Goal: Task Accomplishment & Management: Use online tool/utility

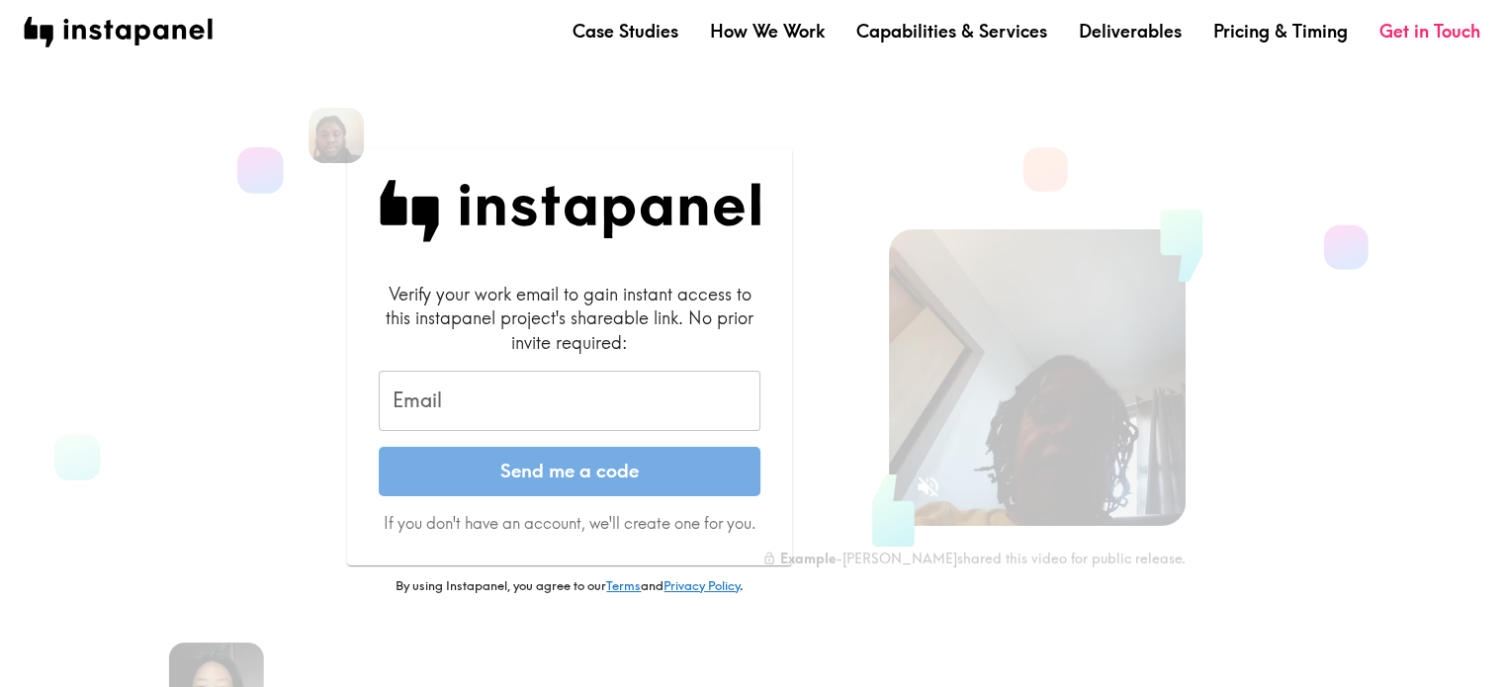
click at [597, 408] on input "Email" at bounding box center [570, 401] width 382 height 61
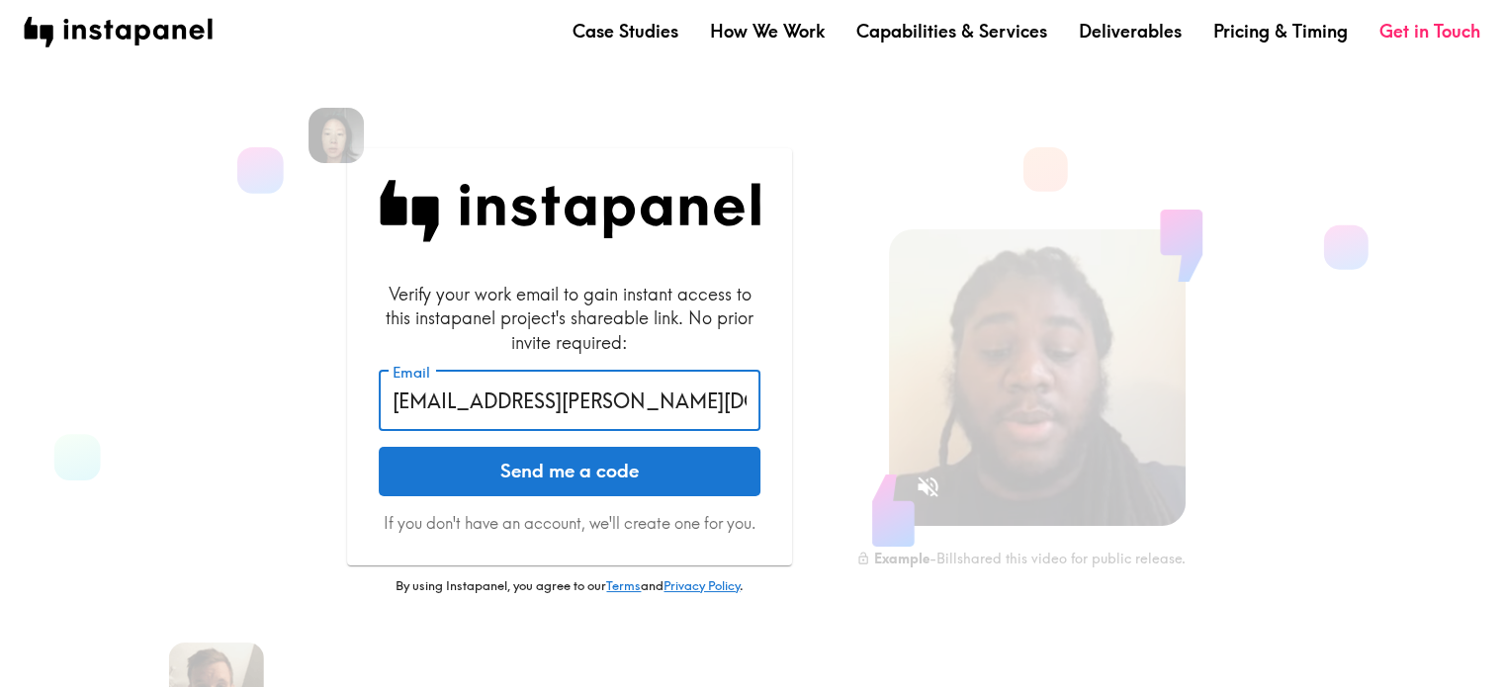
type input "[EMAIL_ADDRESS][PERSON_NAME][DOMAIN_NAME]"
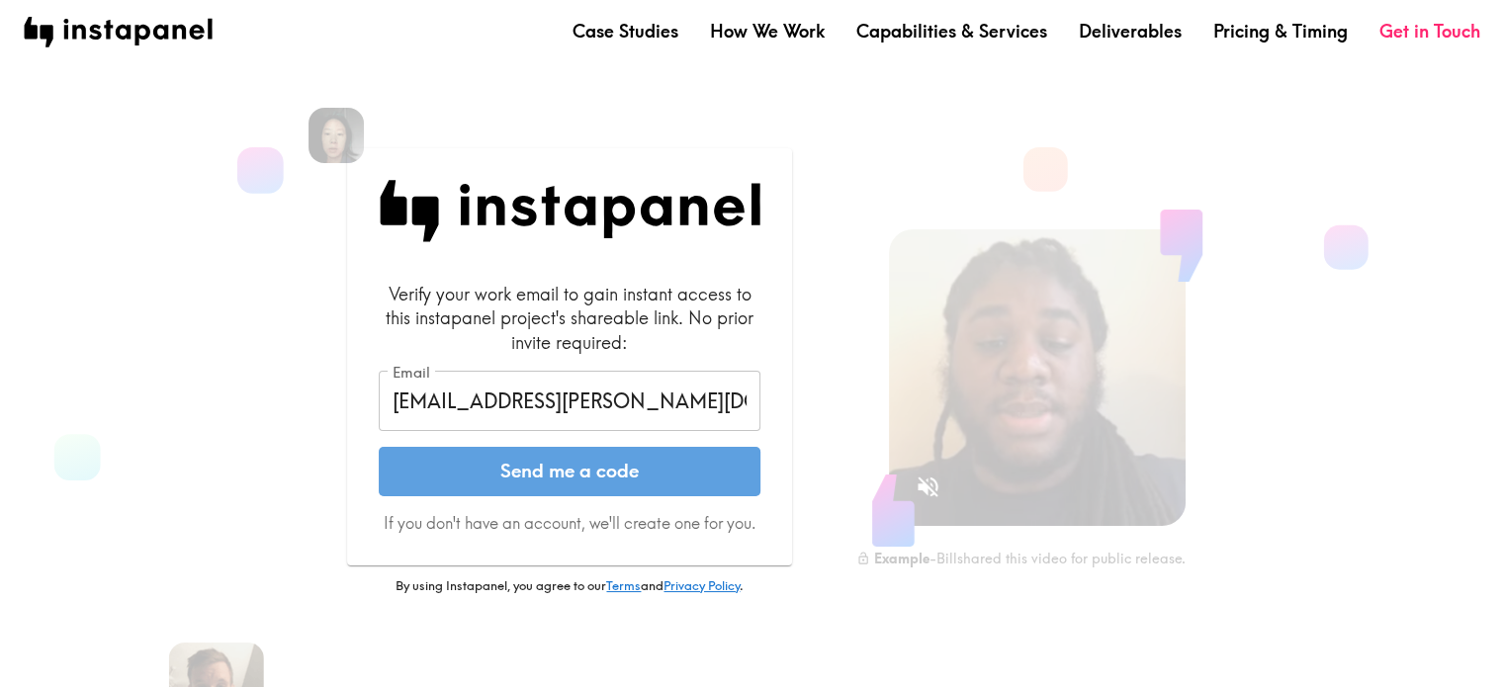
click at [665, 462] on button "Send me a code" at bounding box center [570, 471] width 382 height 49
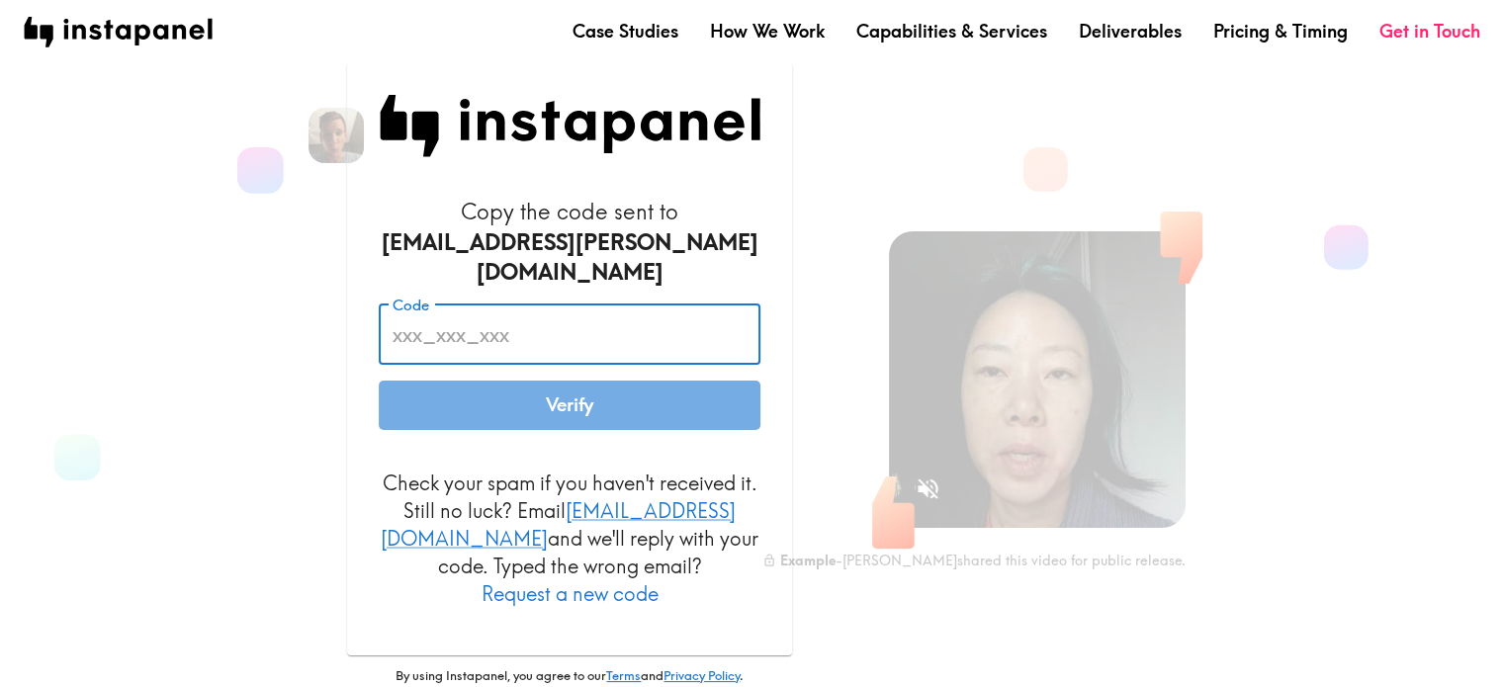
click at [423, 336] on input "Code" at bounding box center [570, 334] width 382 height 61
paste input "pgp_GrR_B8u"
type input "pgp_GrR_B8u"
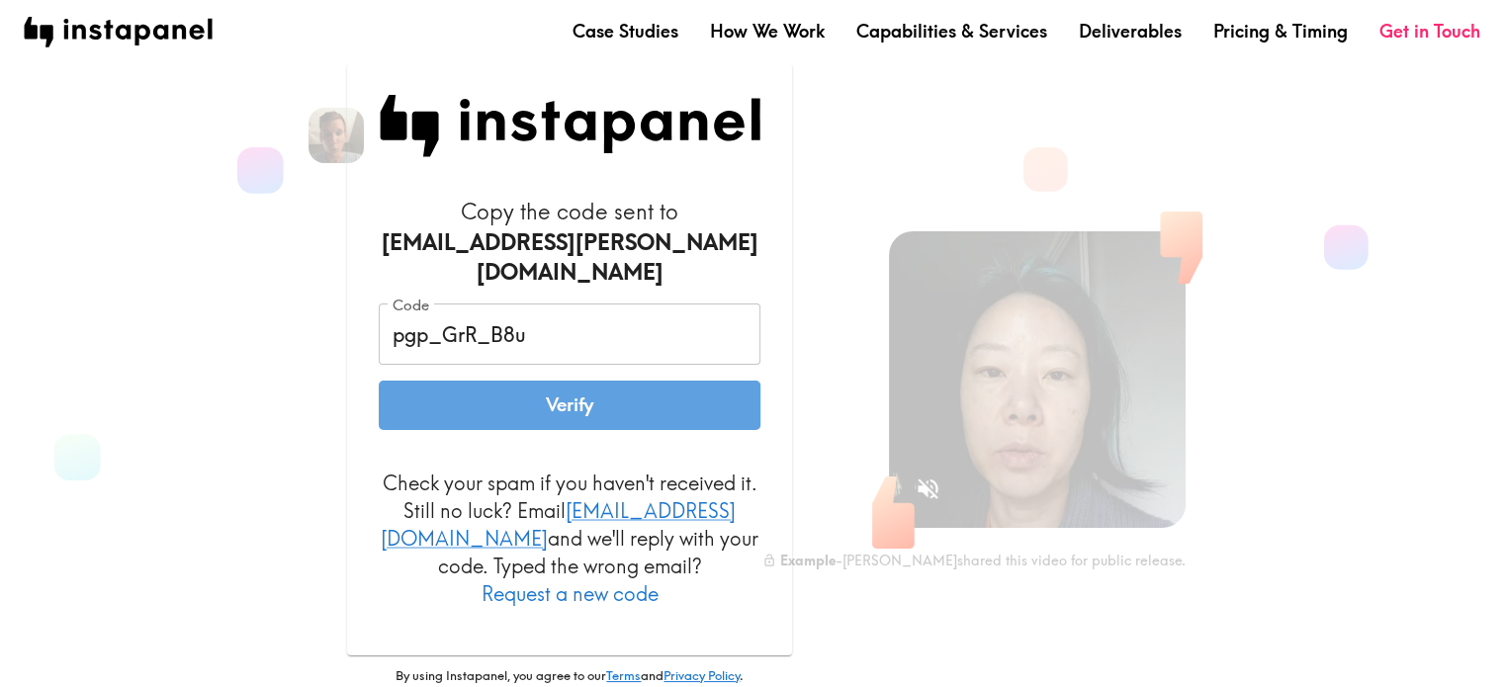
click at [451, 386] on button "Verify" at bounding box center [570, 405] width 382 height 49
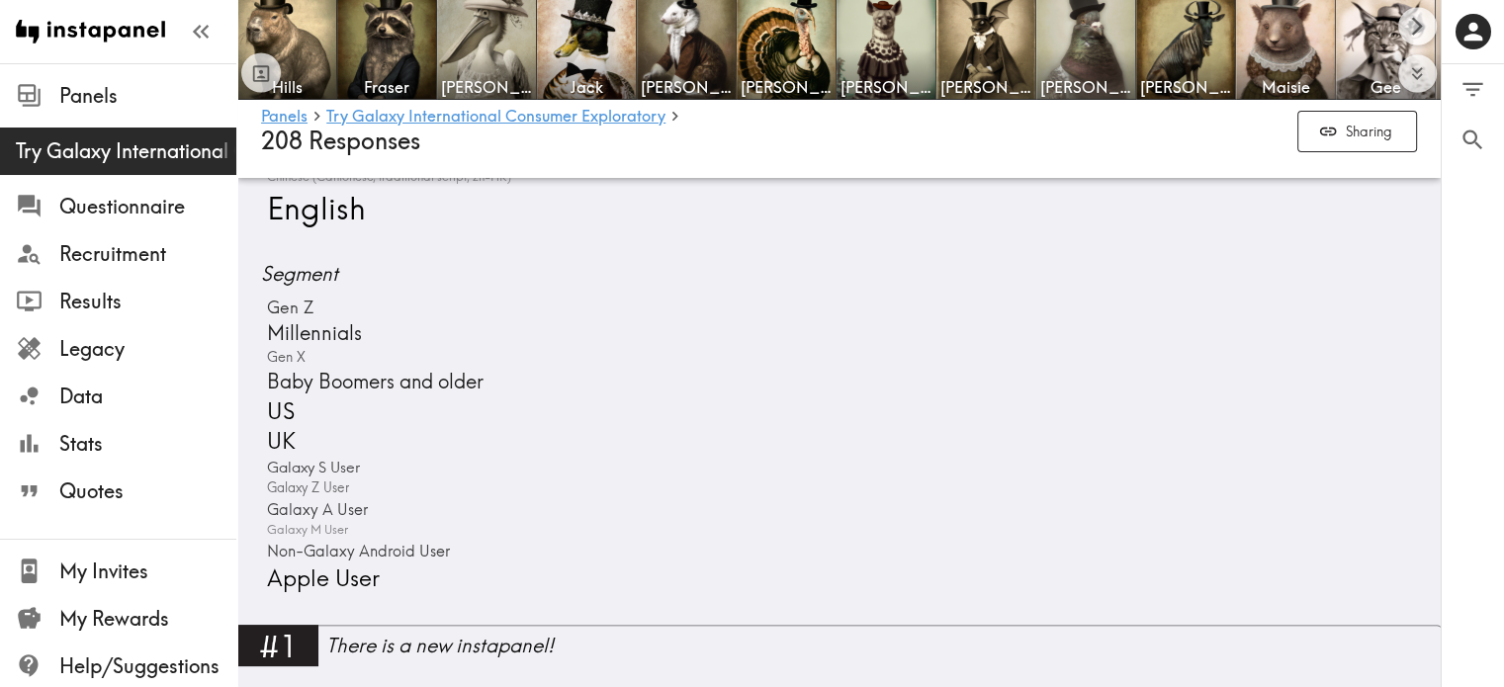
scroll to position [99, 0]
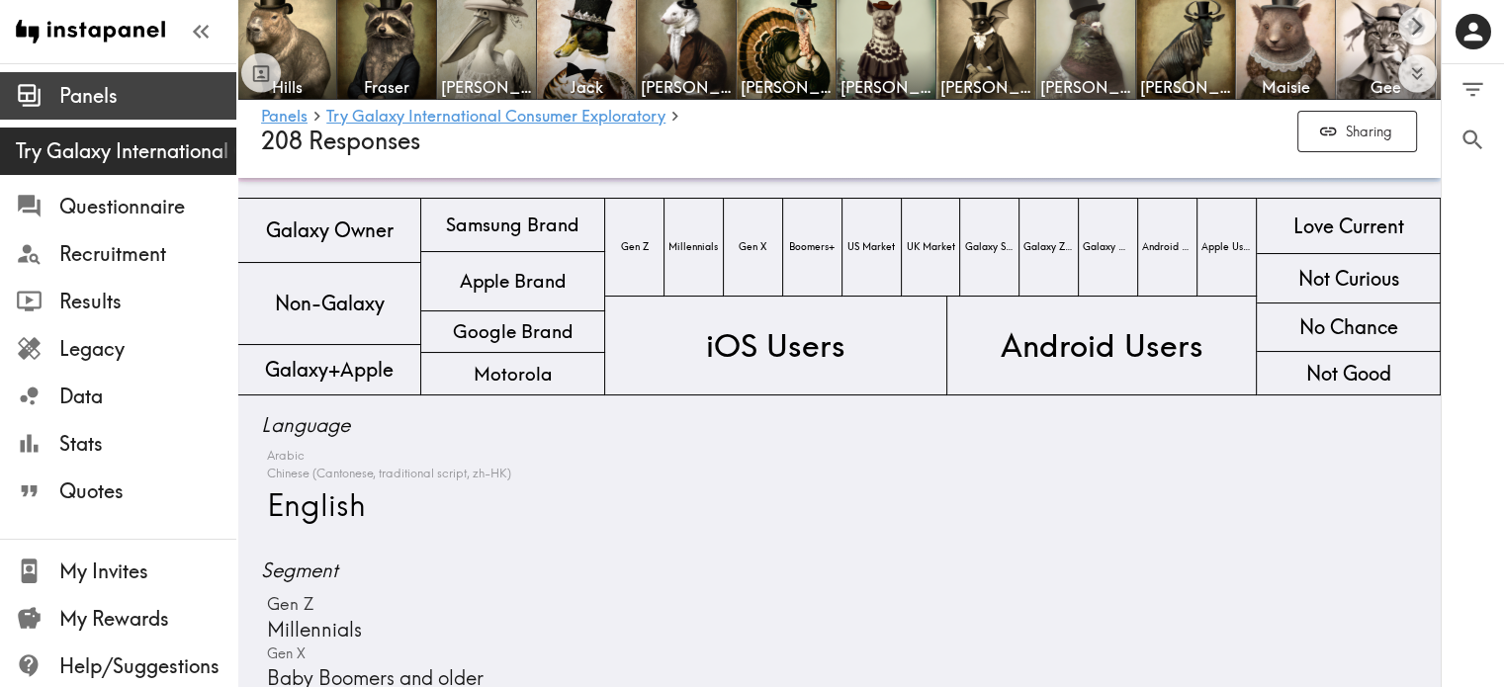
click at [153, 110] on span "Panels" at bounding box center [147, 96] width 177 height 36
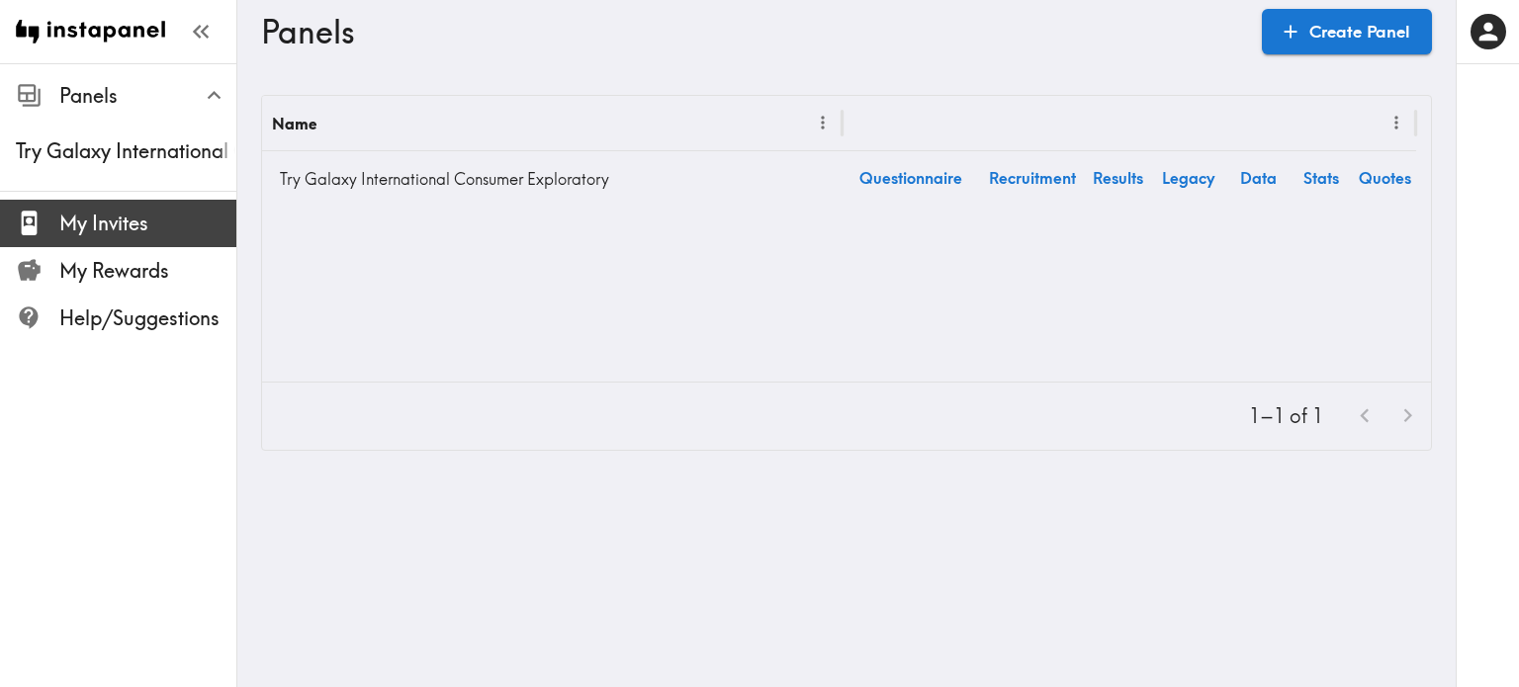
click at [153, 212] on span "My Invites" at bounding box center [147, 224] width 177 height 28
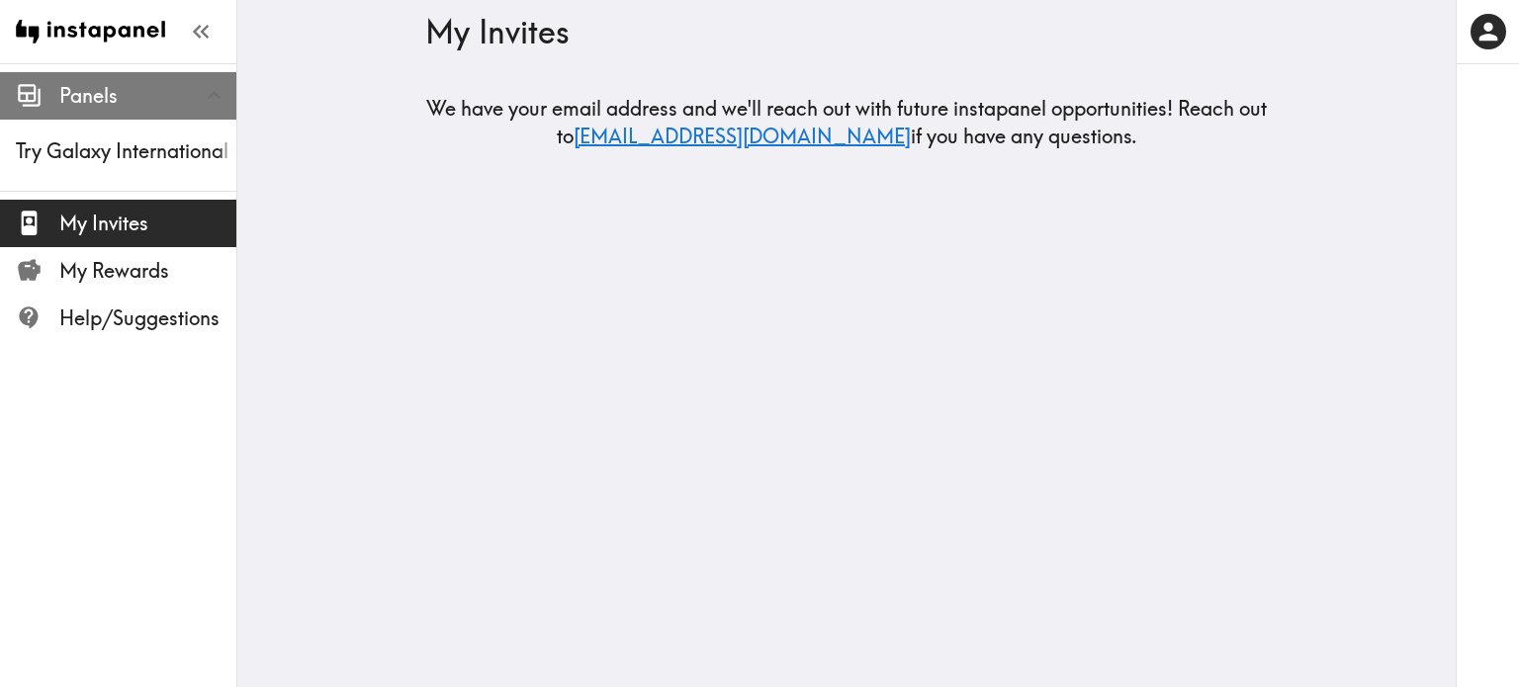
click at [167, 116] on div "Panels" at bounding box center [118, 95] width 236 height 51
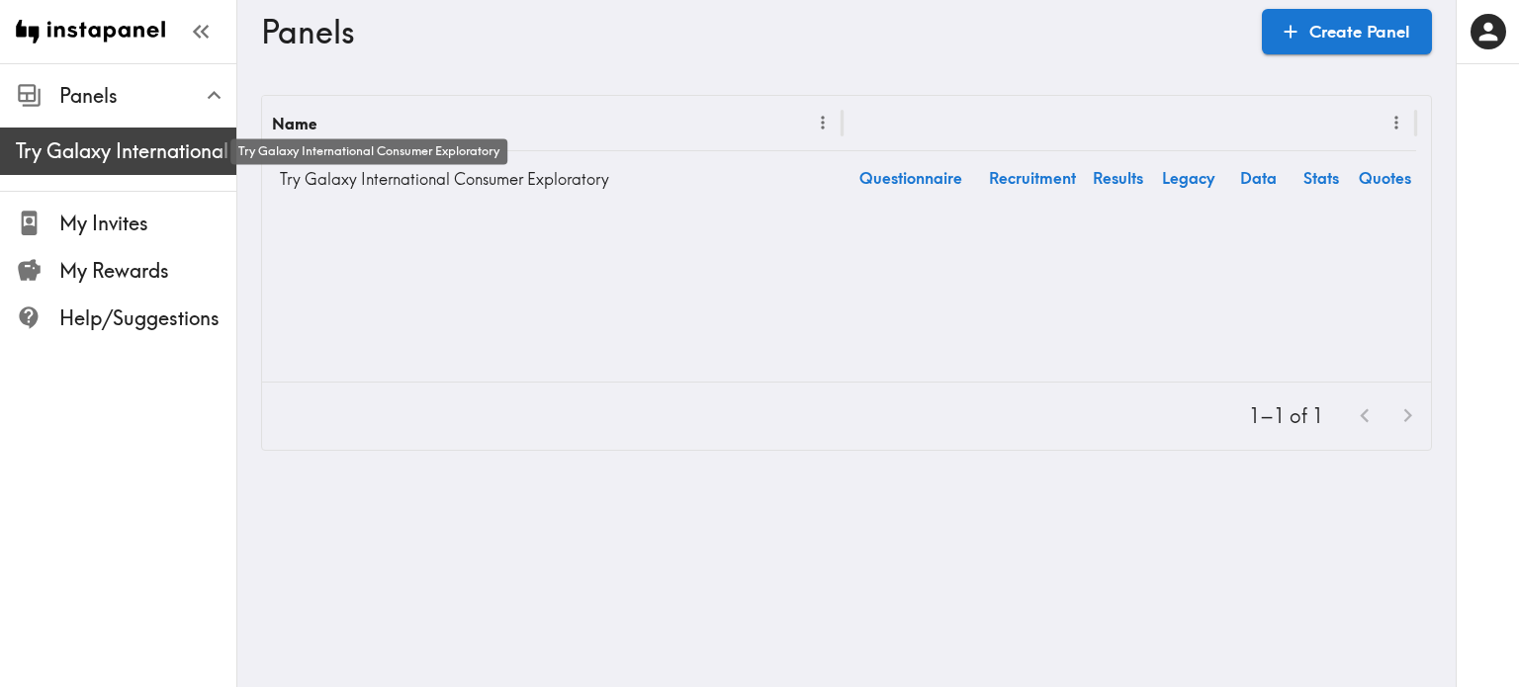
click at [166, 146] on span "Try Galaxy International Consumer Exploratory" at bounding box center [126, 151] width 221 height 28
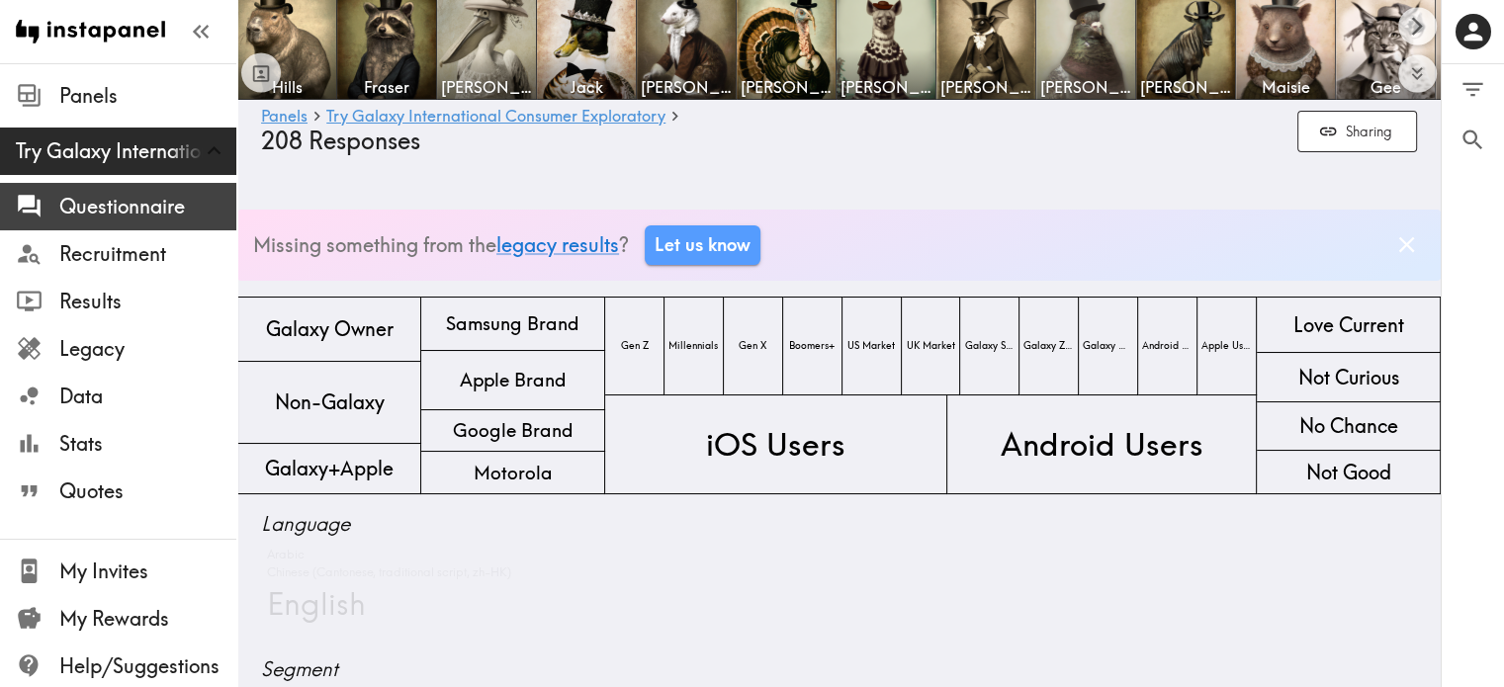
click at [168, 206] on span "Questionnaire" at bounding box center [147, 207] width 177 height 28
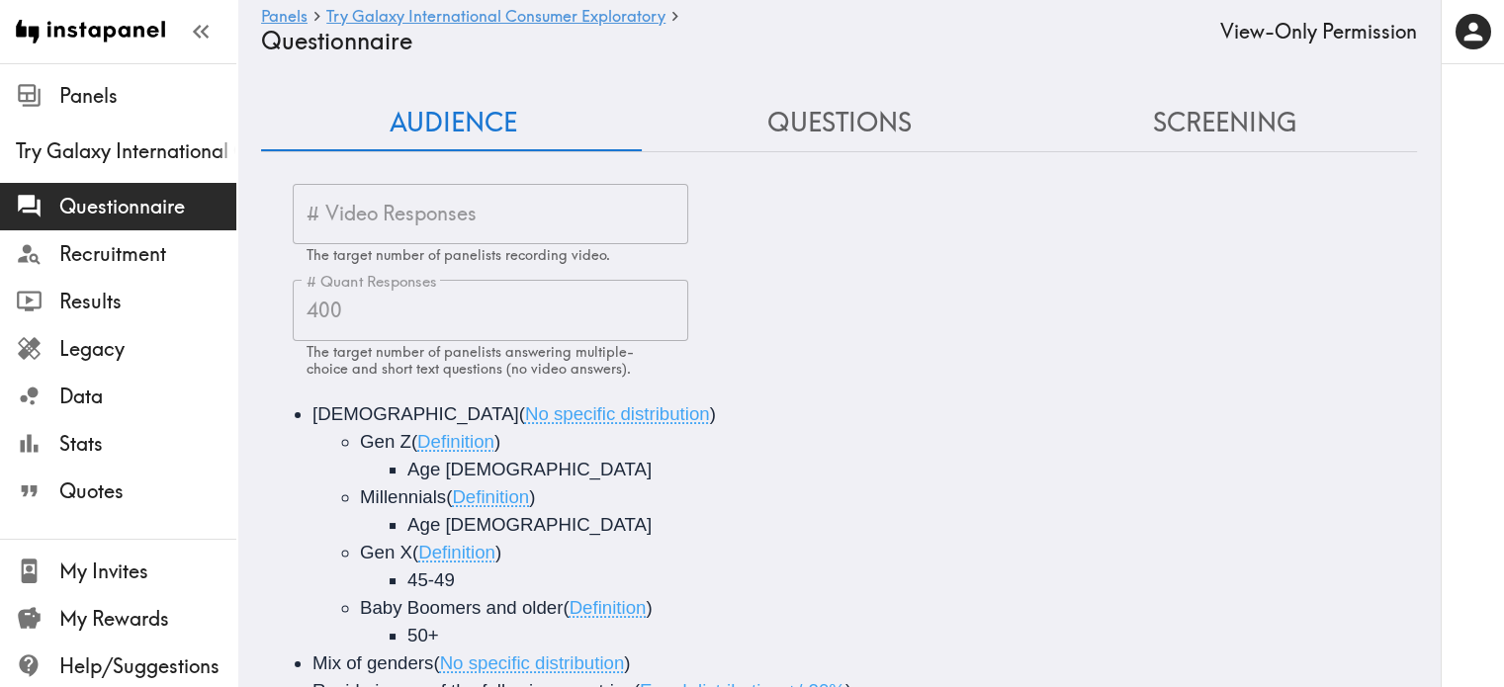
click at [1143, 170] on div "# Video Responses # Video Responses The target number of panelists recording vi…" at bounding box center [839, 629] width 1156 height 922
click at [1134, 141] on button "Screening" at bounding box center [1225, 123] width 386 height 56
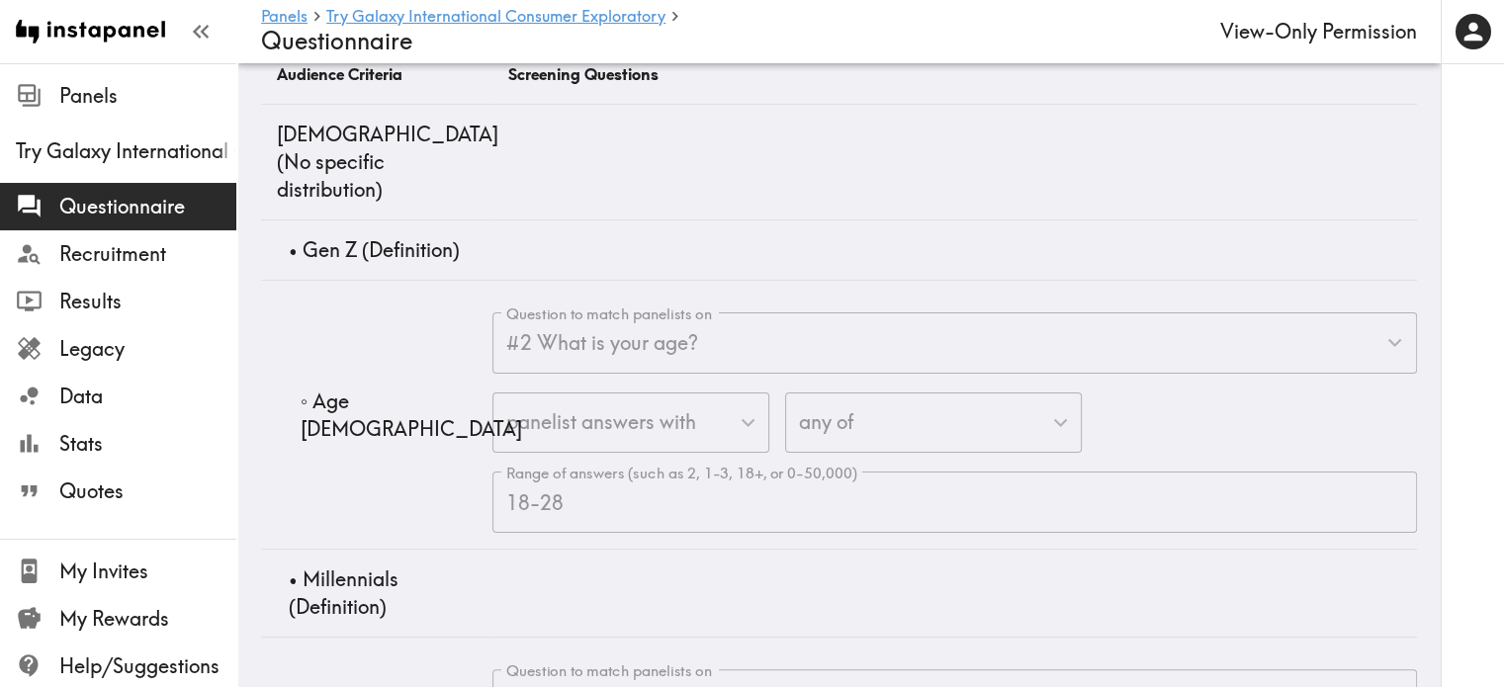
scroll to position [99, 0]
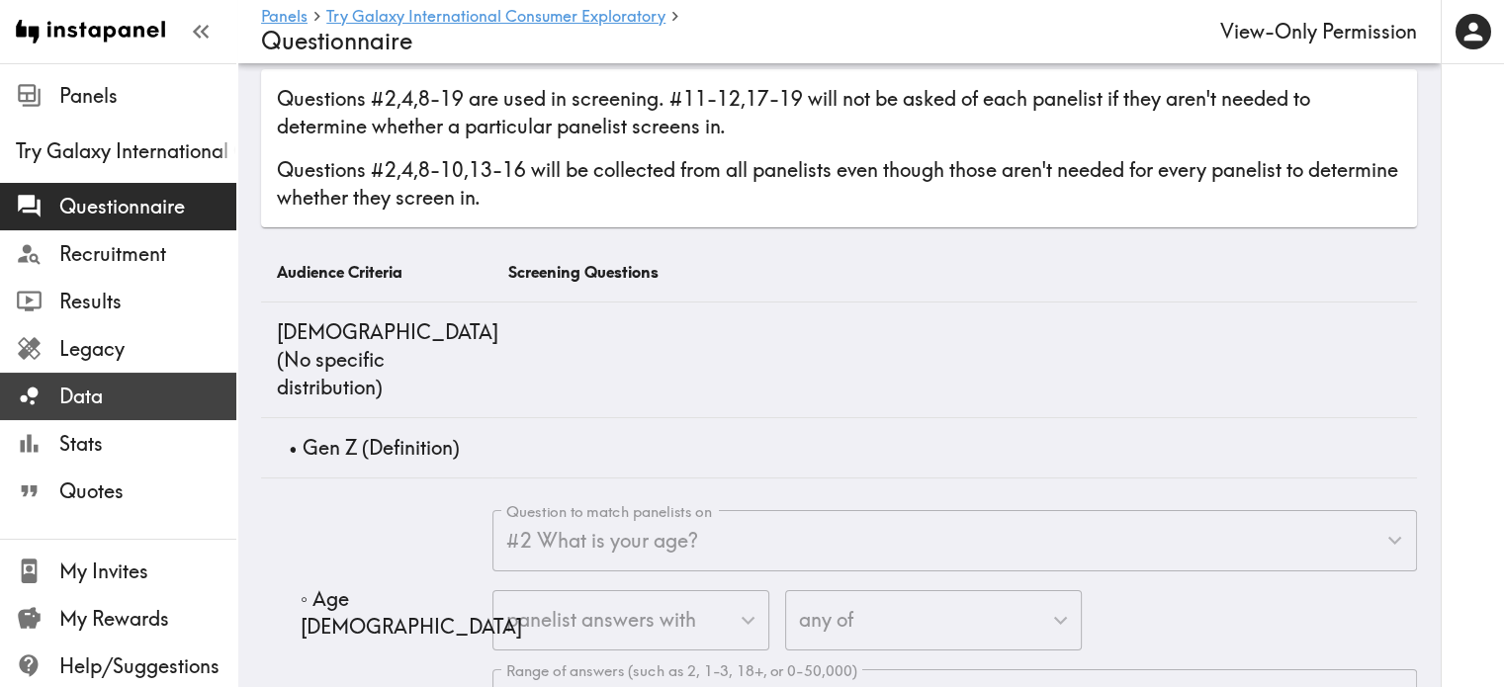
click at [119, 399] on span "Data" at bounding box center [147, 397] width 177 height 28
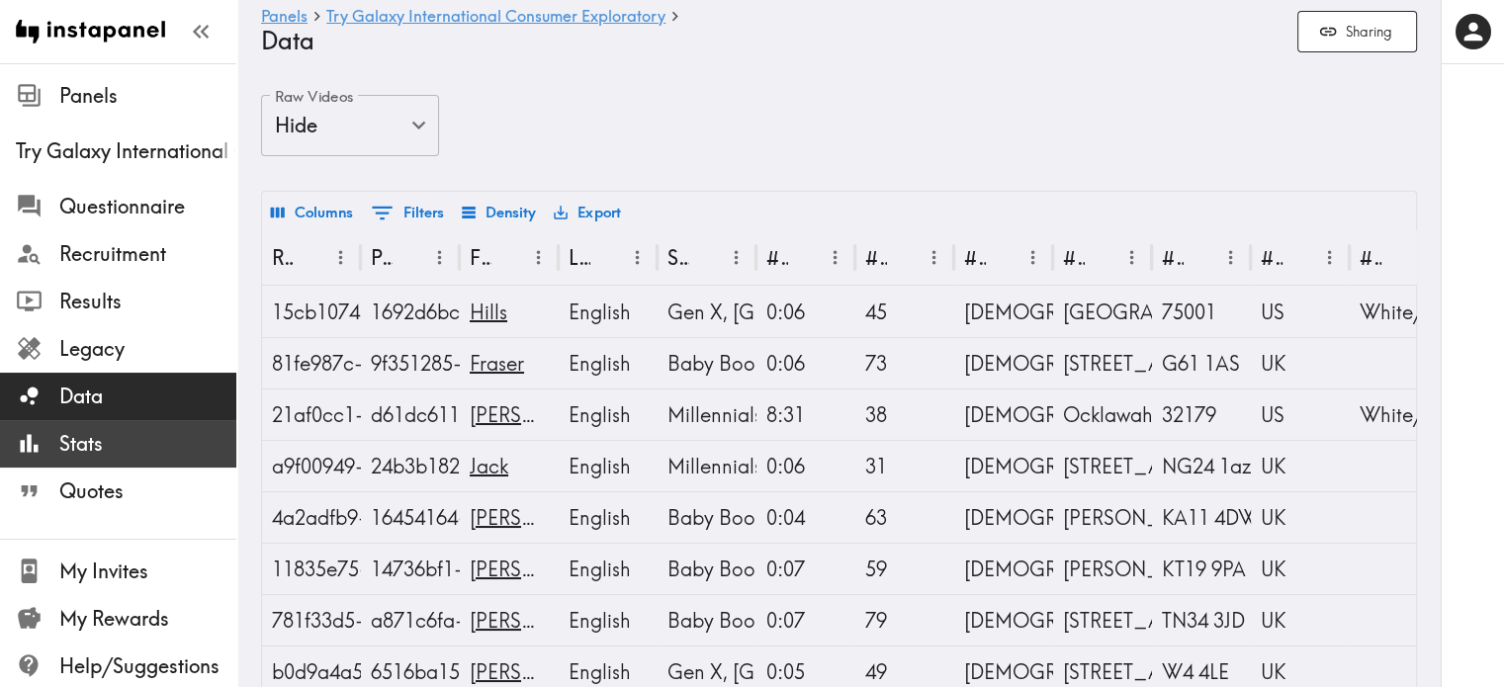
click at [143, 430] on span "Stats" at bounding box center [147, 444] width 177 height 28
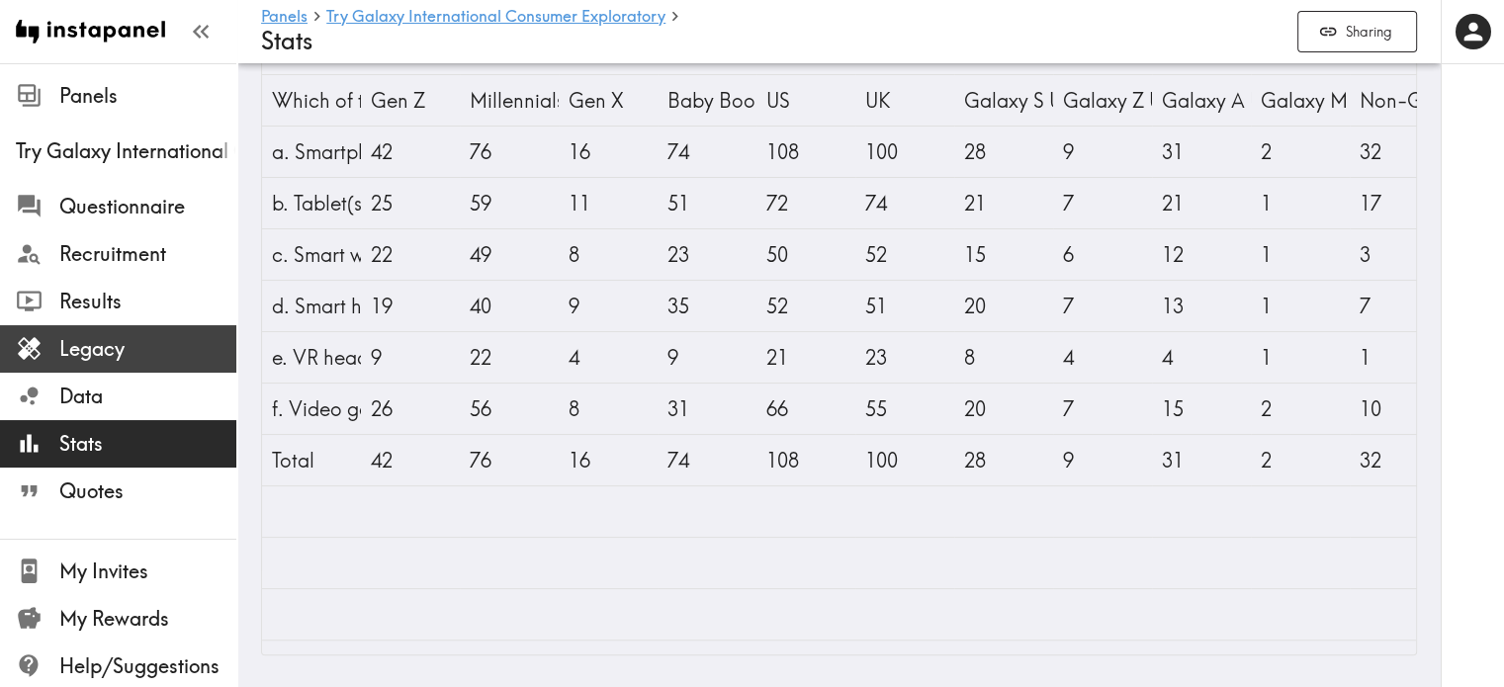
scroll to position [349, 0]
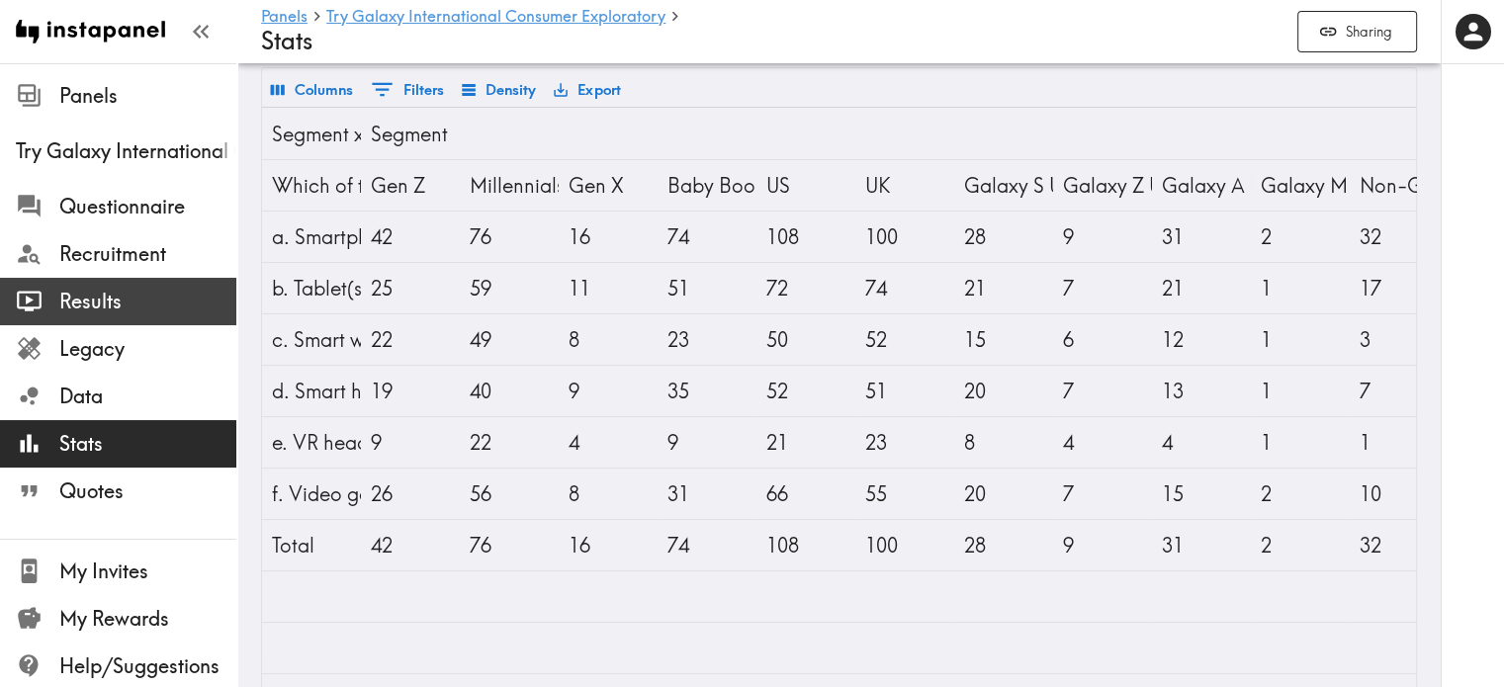
click at [150, 318] on span "Results" at bounding box center [147, 302] width 177 height 36
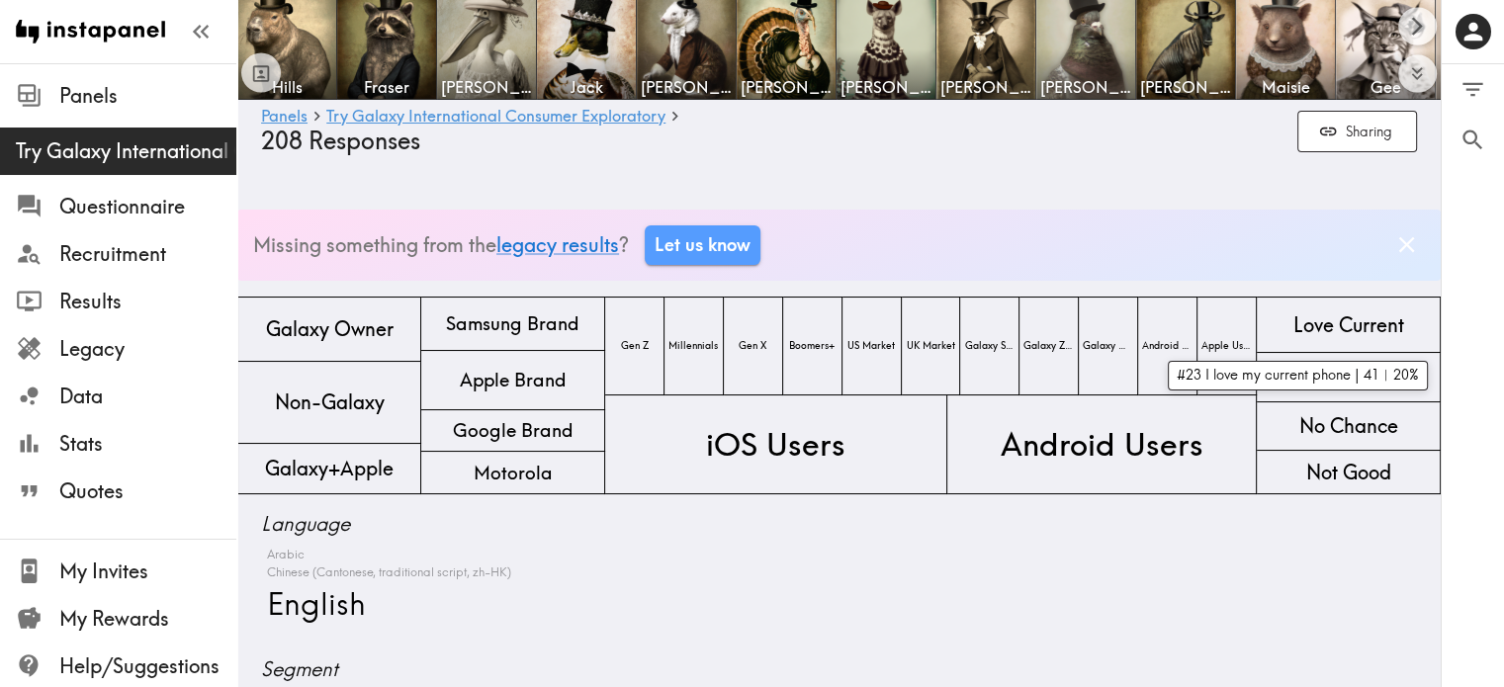
click at [1335, 335] on span "Love Current" at bounding box center [1349, 325] width 119 height 35
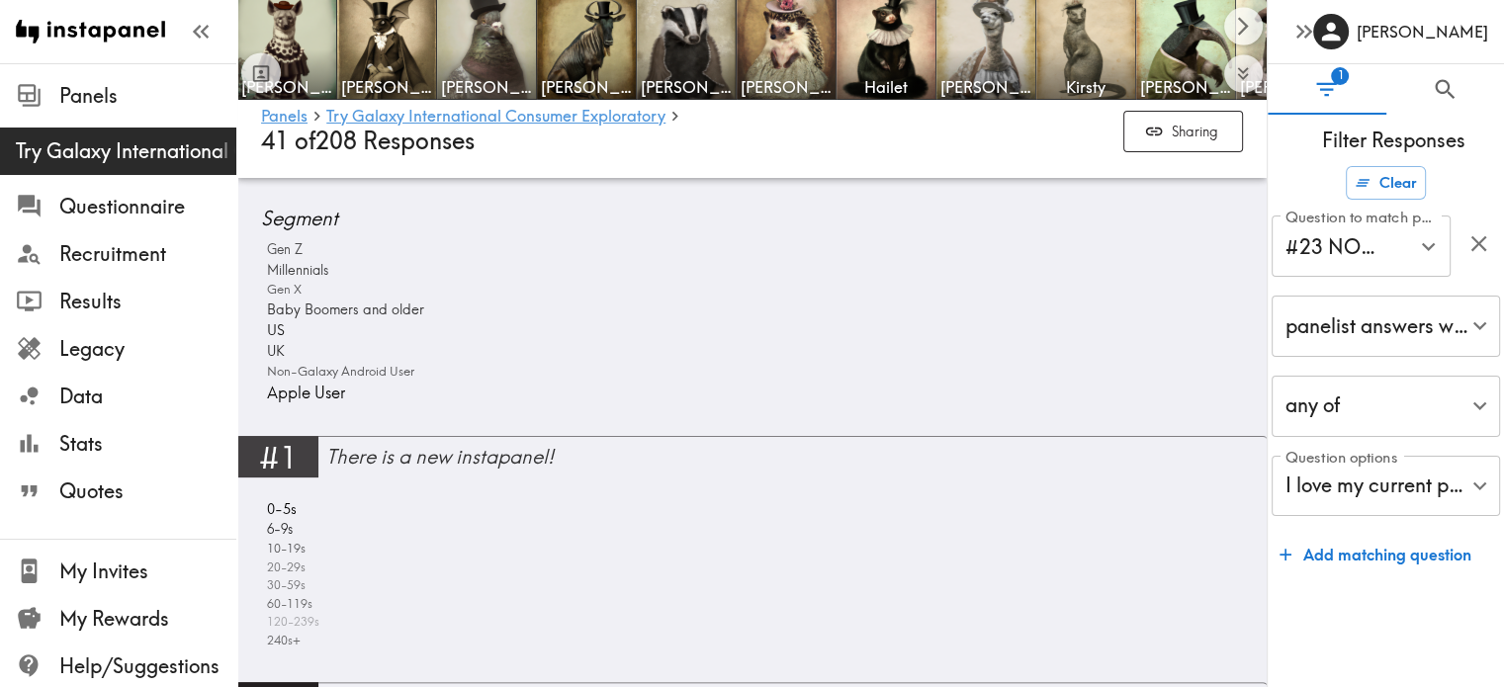
scroll to position [297, 0]
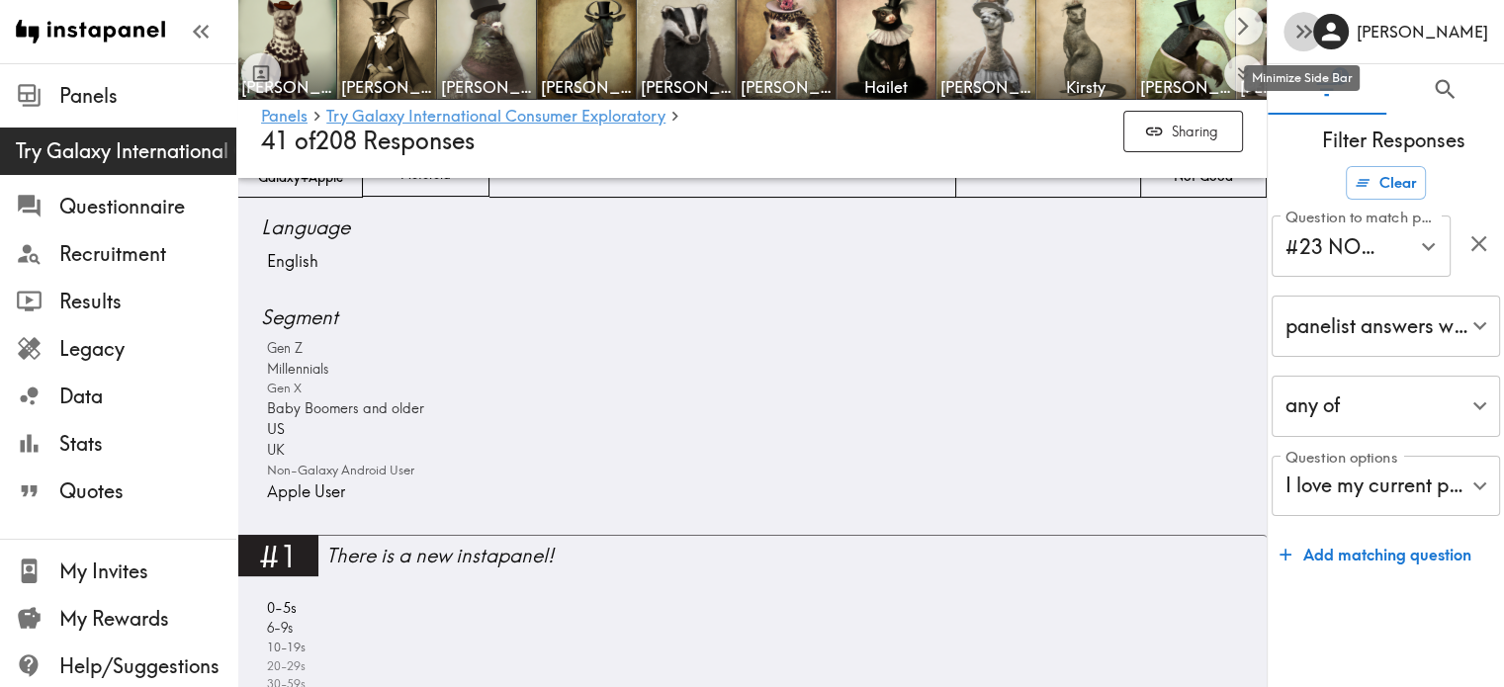
click at [1297, 38] on icon "button" at bounding box center [1304, 31] width 27 height 27
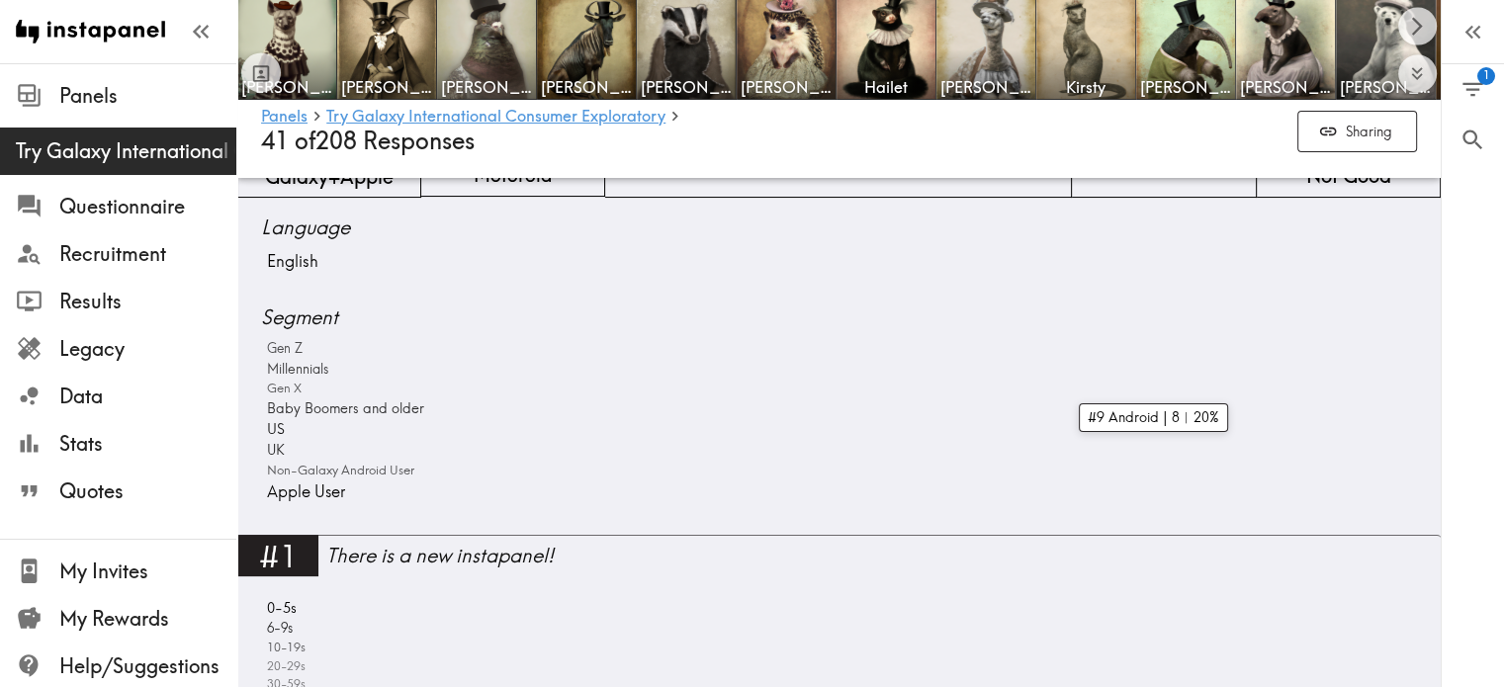
scroll to position [0, 0]
